Goal: Browse casually

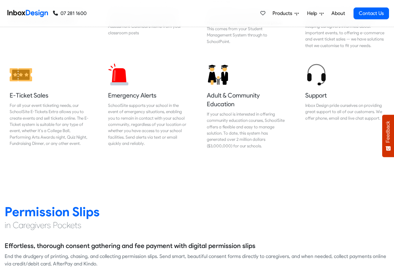
scroll to position [711, 0]
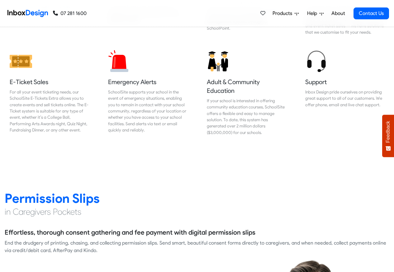
checkbox input "true"
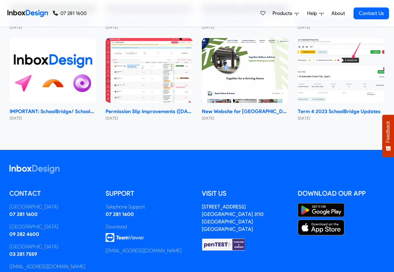
checkbox input "true"
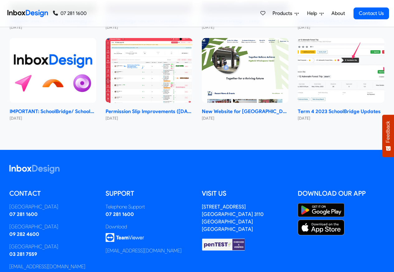
checkbox input "true"
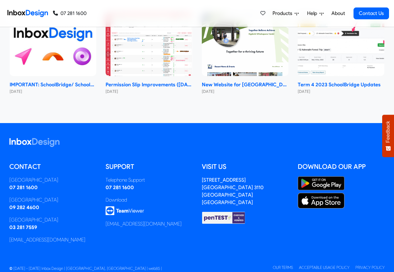
checkbox input "true"
